Goal: Check status: Check status

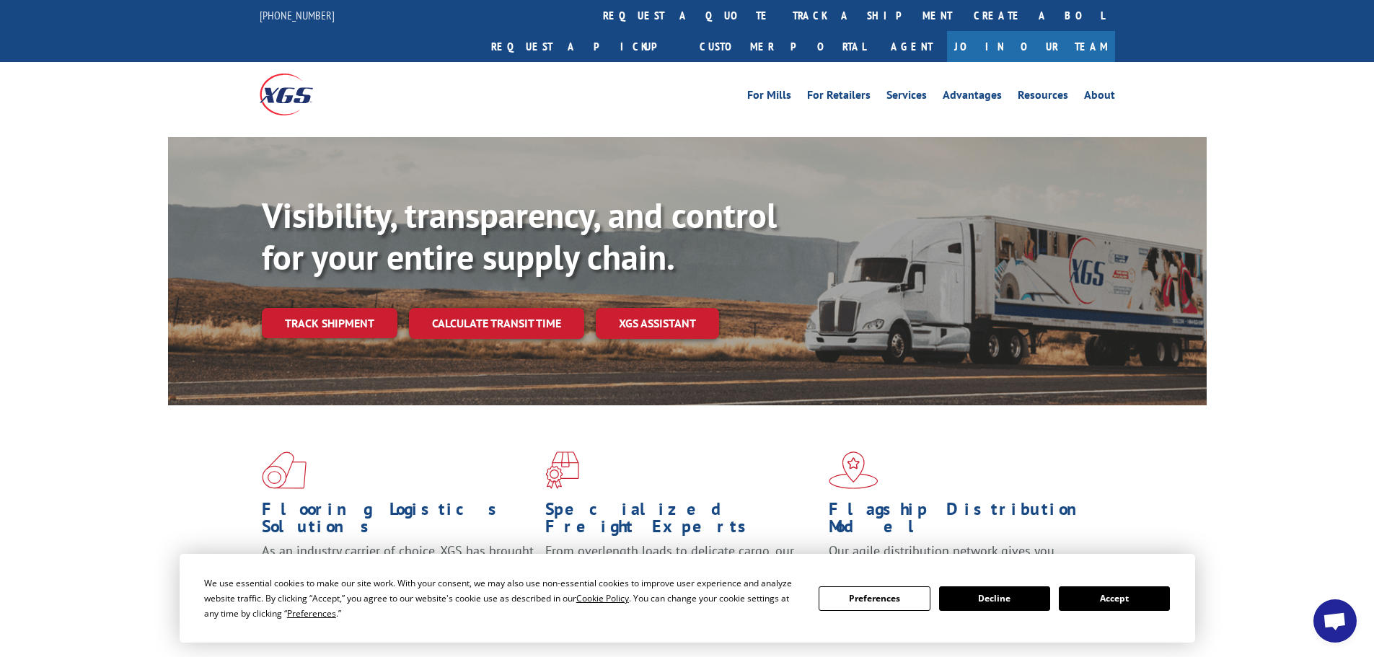
click at [1110, 601] on button "Accept" at bounding box center [1114, 599] width 111 height 25
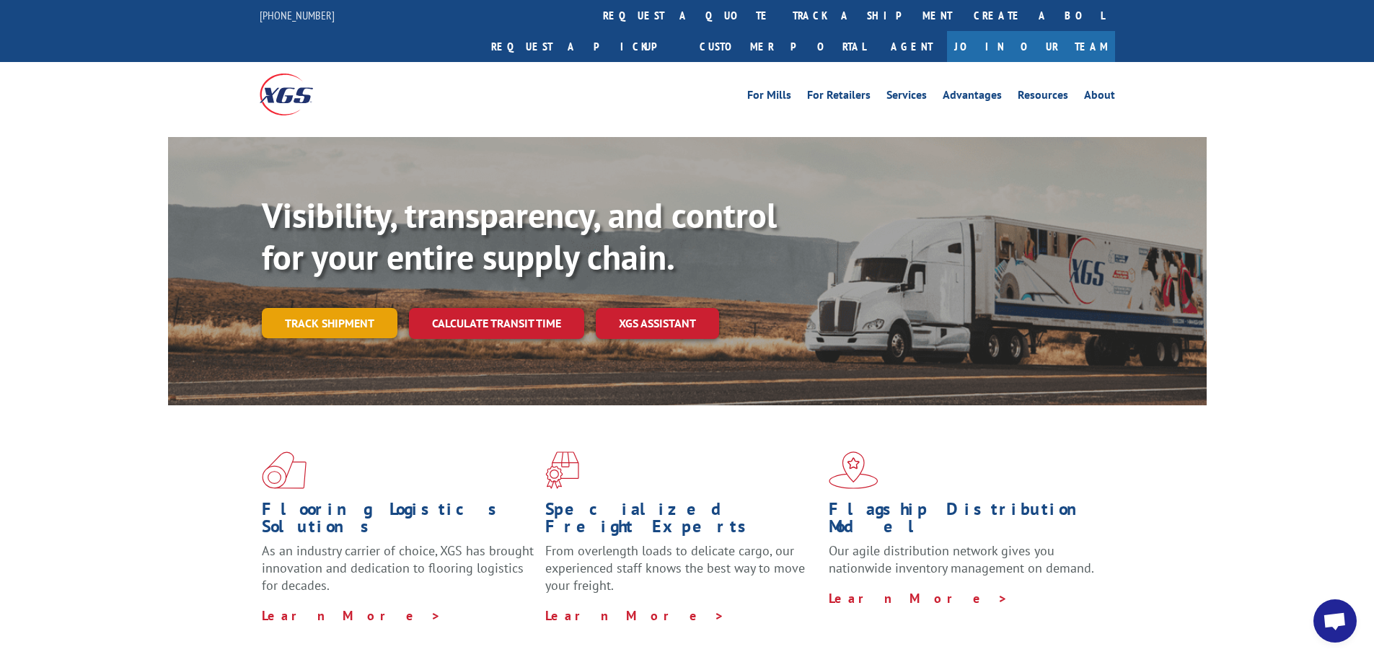
click at [329, 308] on link "Track shipment" at bounding box center [330, 323] width 136 height 30
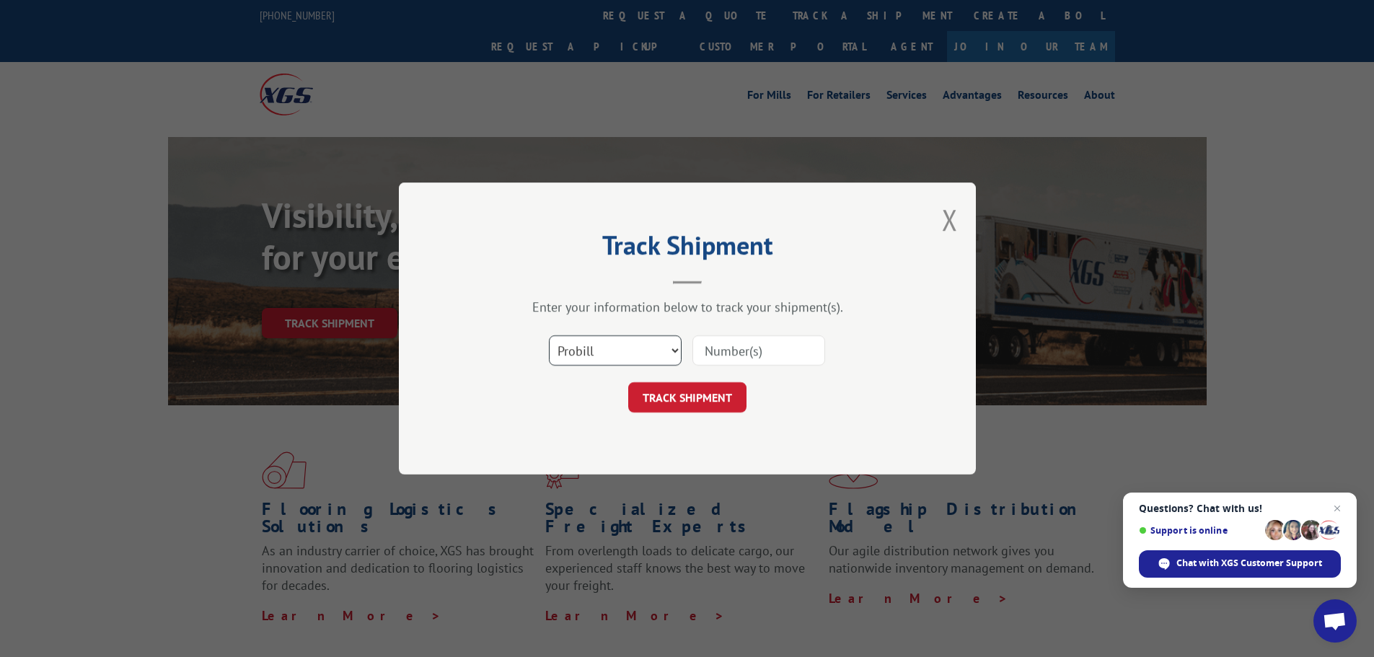
click at [592, 357] on select "Select category... Probill BOL PO" at bounding box center [615, 350] width 133 height 30
select select "bol"
click at [549, 335] on select "Select category... Probill BOL PO" at bounding box center [615, 350] width 133 height 30
click at [709, 351] on input at bounding box center [759, 350] width 133 height 30
paste input "5576953"
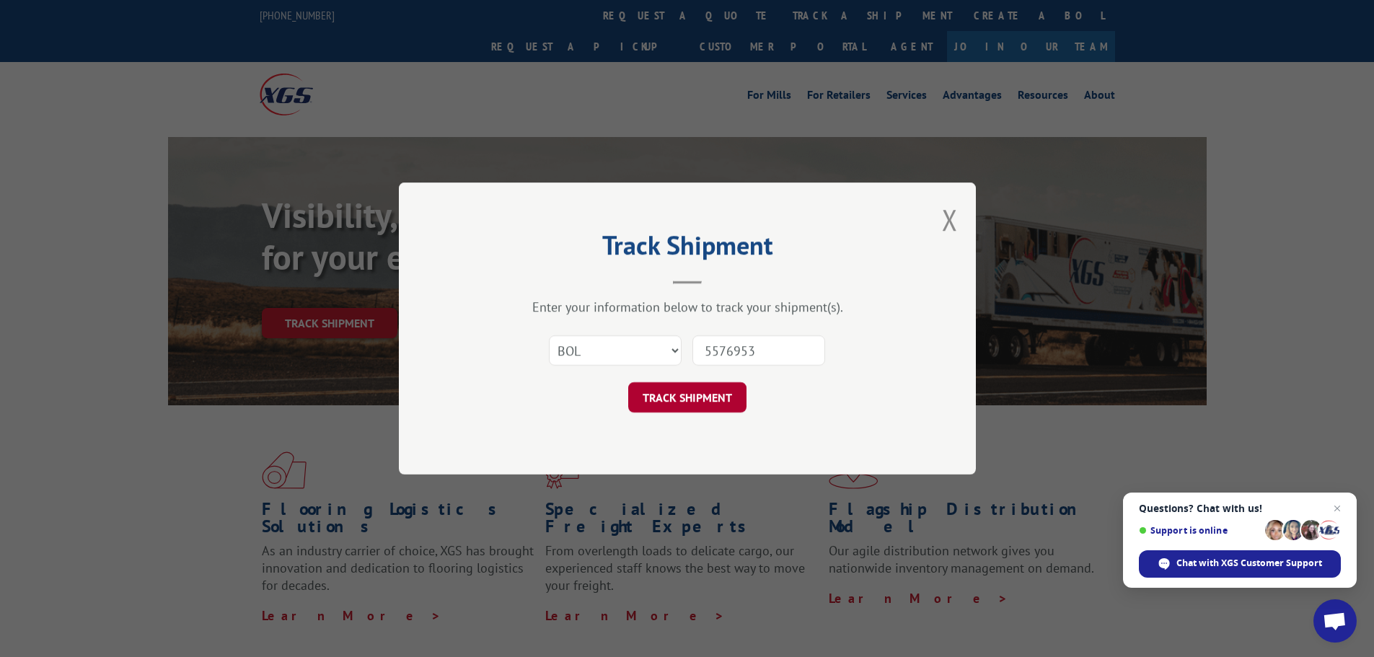
type input "5576953"
click at [701, 402] on button "TRACK SHIPMENT" at bounding box center [687, 397] width 118 height 30
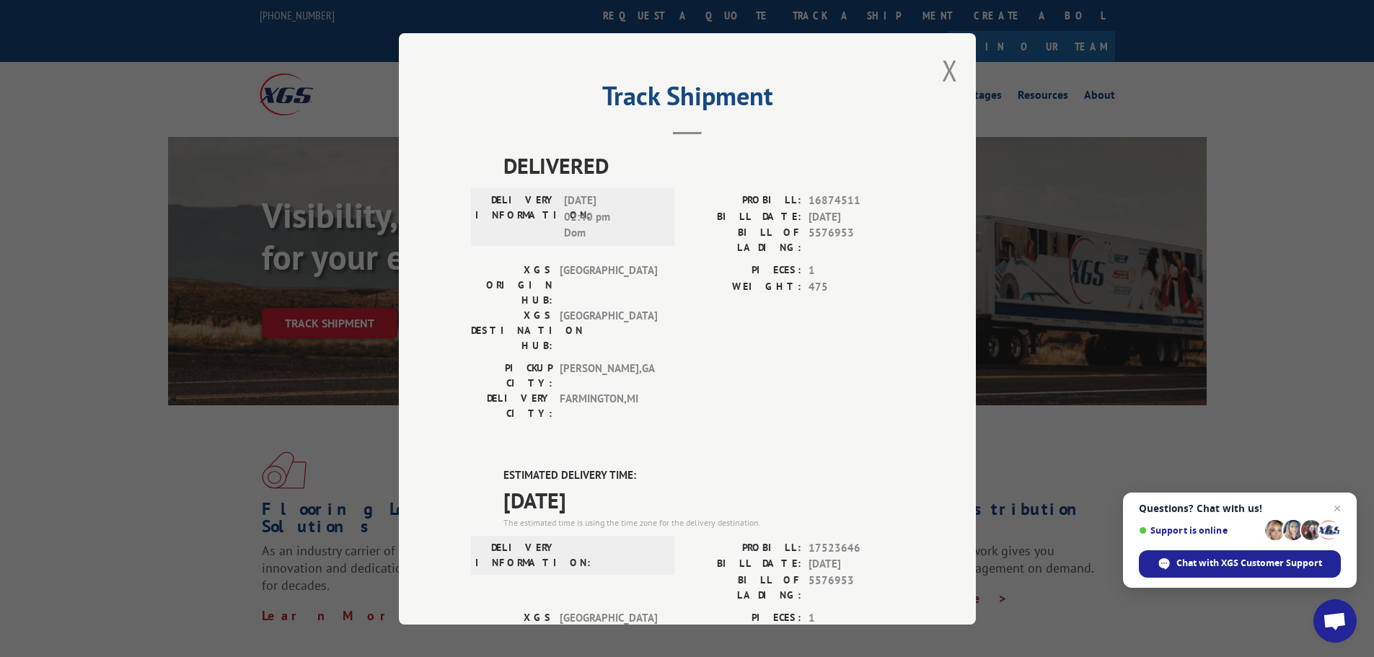
scroll to position [216, 0]
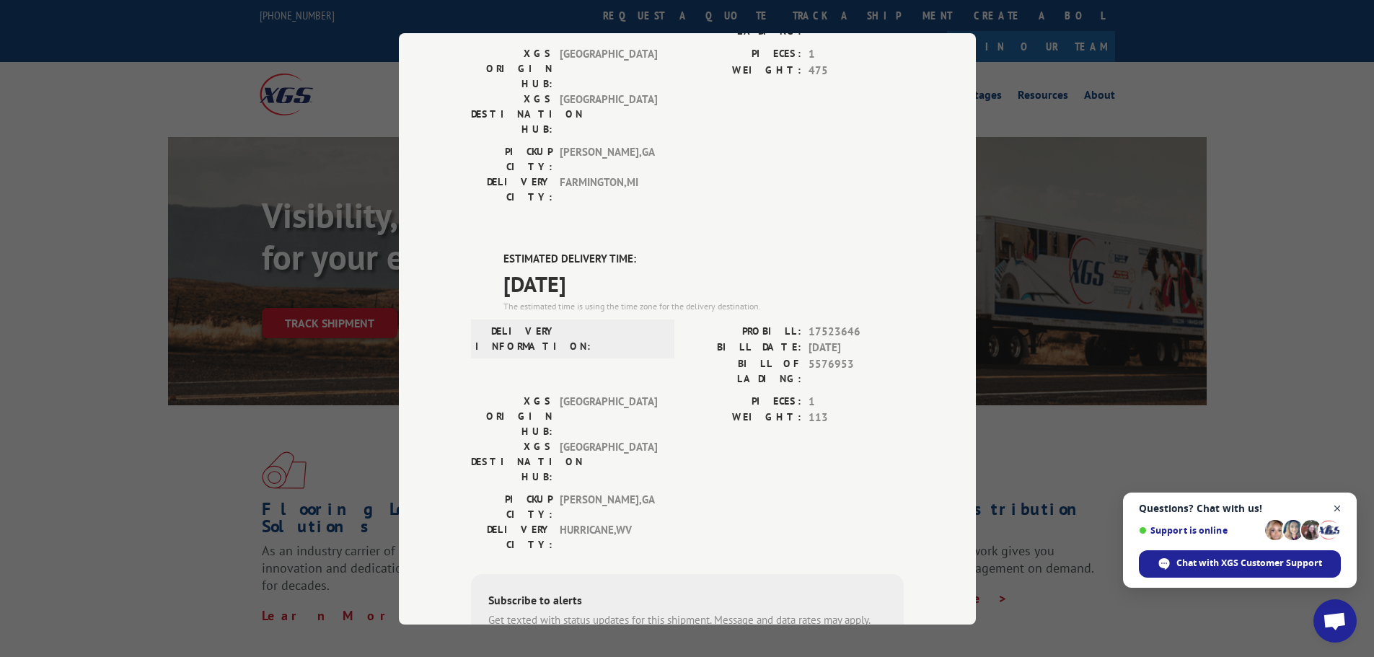
click at [1335, 512] on span "Close chat" at bounding box center [1338, 509] width 18 height 18
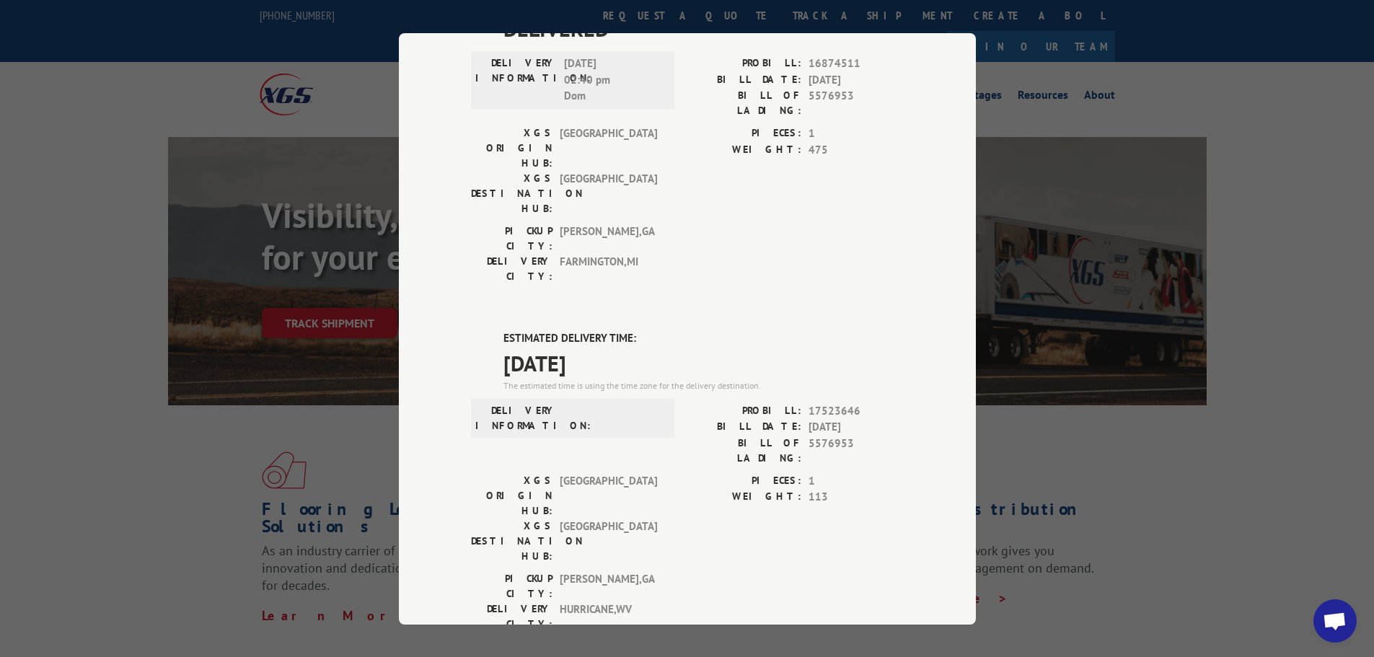
scroll to position [0, 0]
